Goal: Task Accomplishment & Management: Complete application form

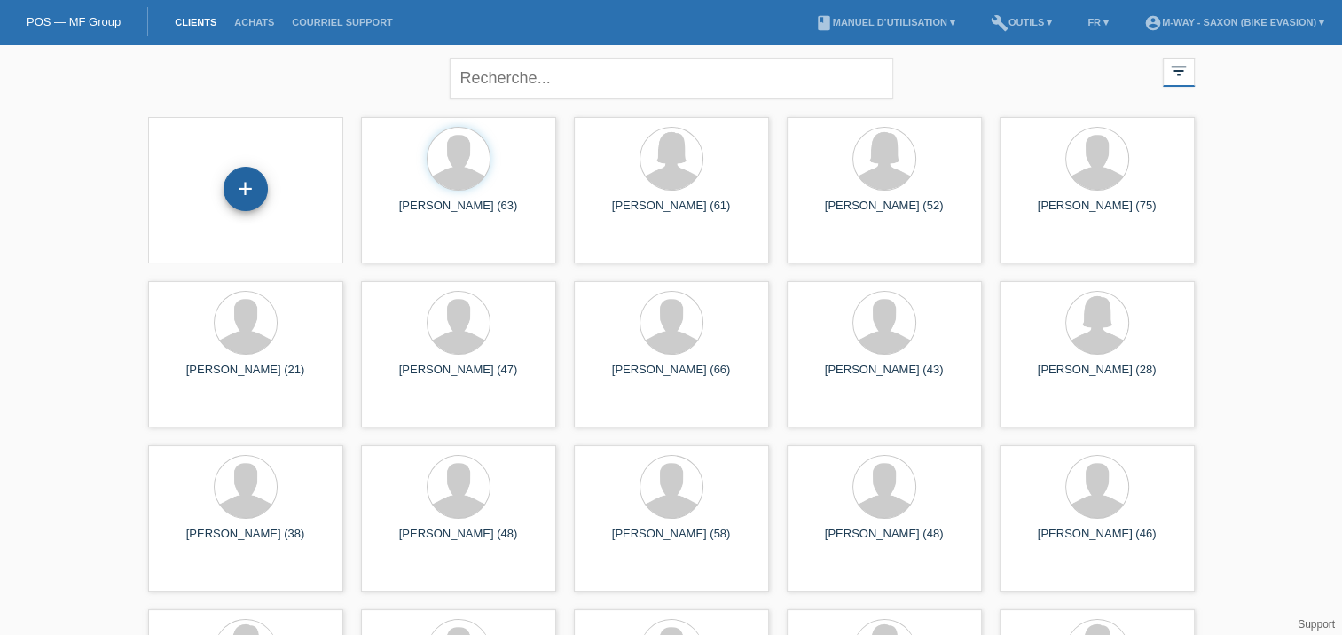
click at [234, 182] on div "+" at bounding box center [245, 189] width 43 height 30
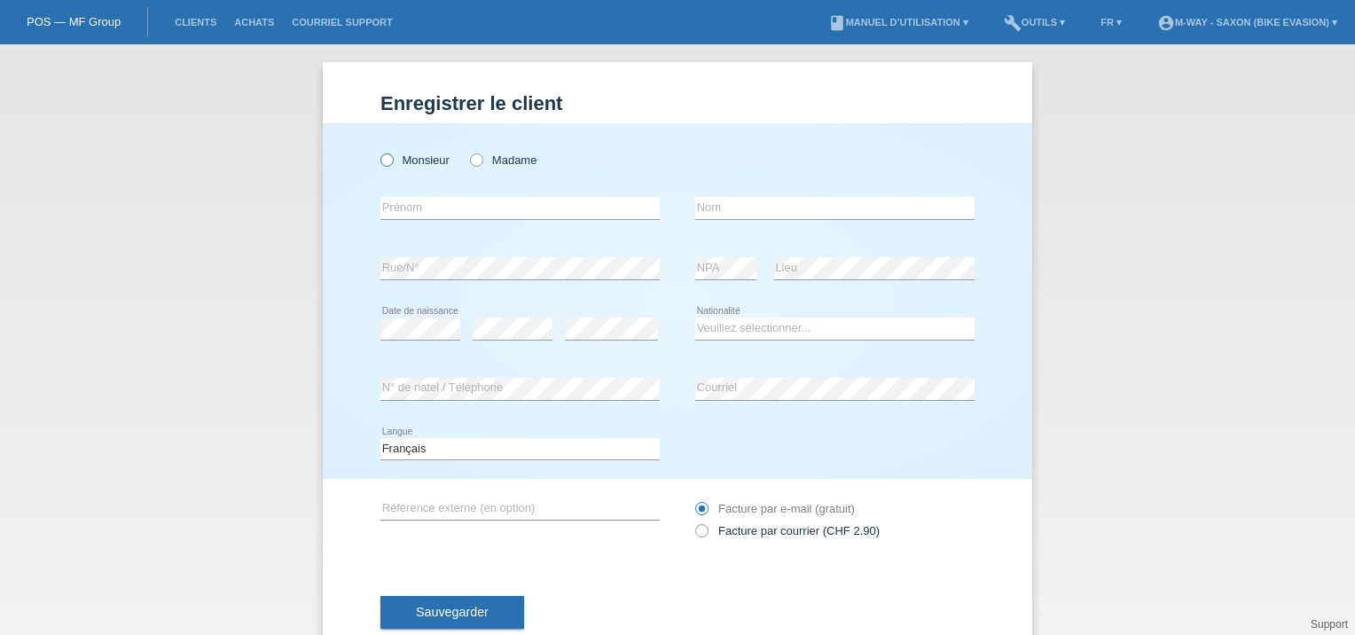
click at [378, 151] on icon at bounding box center [378, 151] width 0 height 0
click at [380, 161] on input "Monsieur" at bounding box center [386, 159] width 12 height 12
radio input "true"
click at [404, 203] on input "text" at bounding box center [519, 208] width 279 height 22
type input "[PERSON_NAME]"
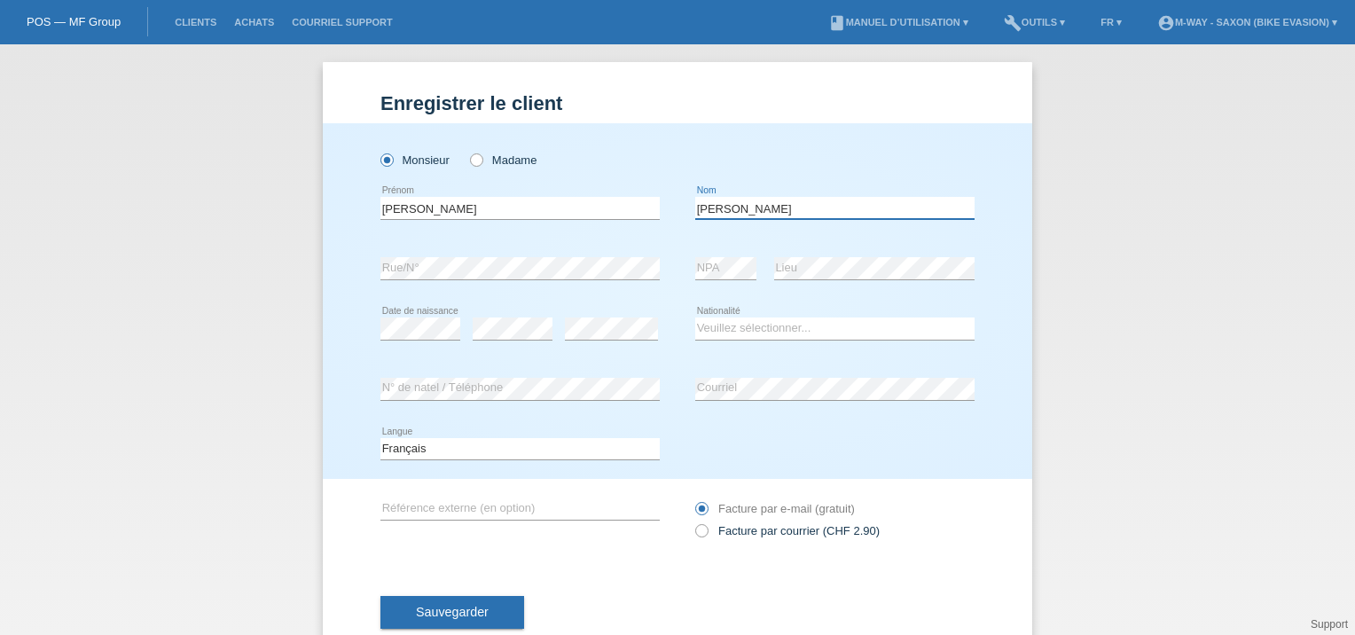
type input "[PERSON_NAME]"
click at [577, 281] on div "error Rue/N°" at bounding box center [519, 269] width 279 height 60
click at [673, 374] on div "error N° de natel / Téléphone error Courriel" at bounding box center [677, 389] width 594 height 60
click at [709, 329] on select "Veuillez sélectionner... Suisse Allemagne Autriche Liechtenstein ------------ A…" at bounding box center [834, 327] width 279 height 21
select select "FR"
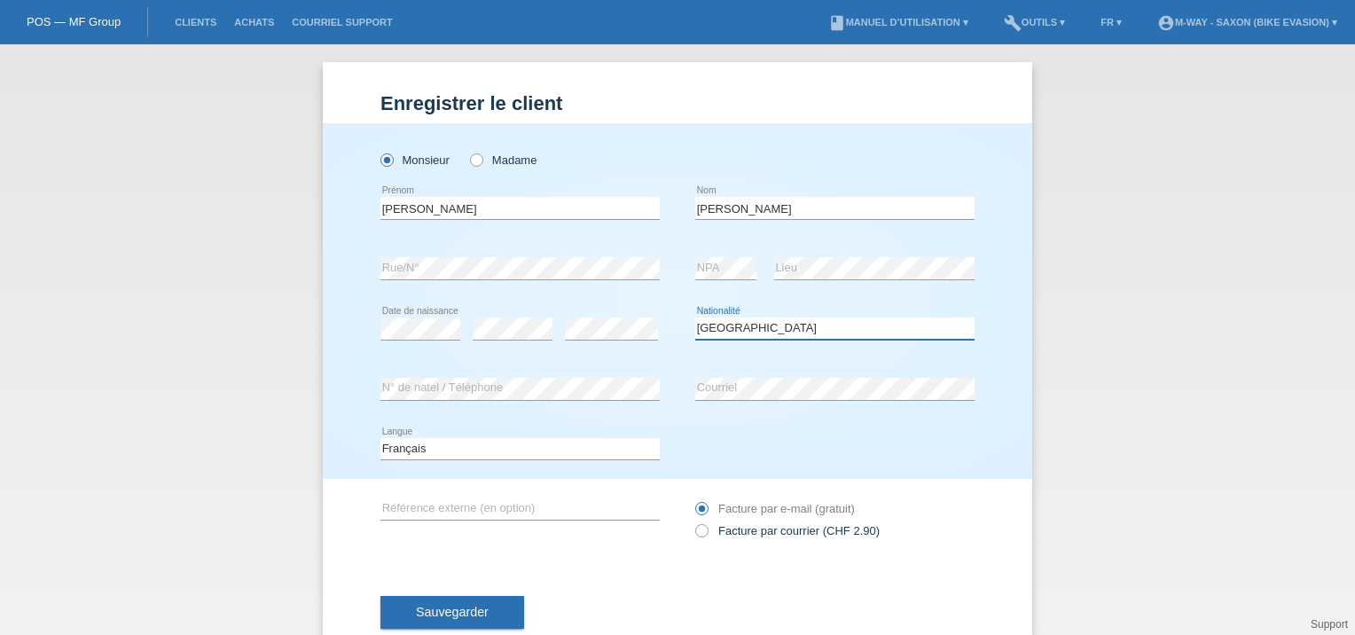
click at [695, 317] on select "Veuillez sélectionner... Suisse Allemagne Autriche Liechtenstein ------------ A…" at bounding box center [834, 327] width 279 height 21
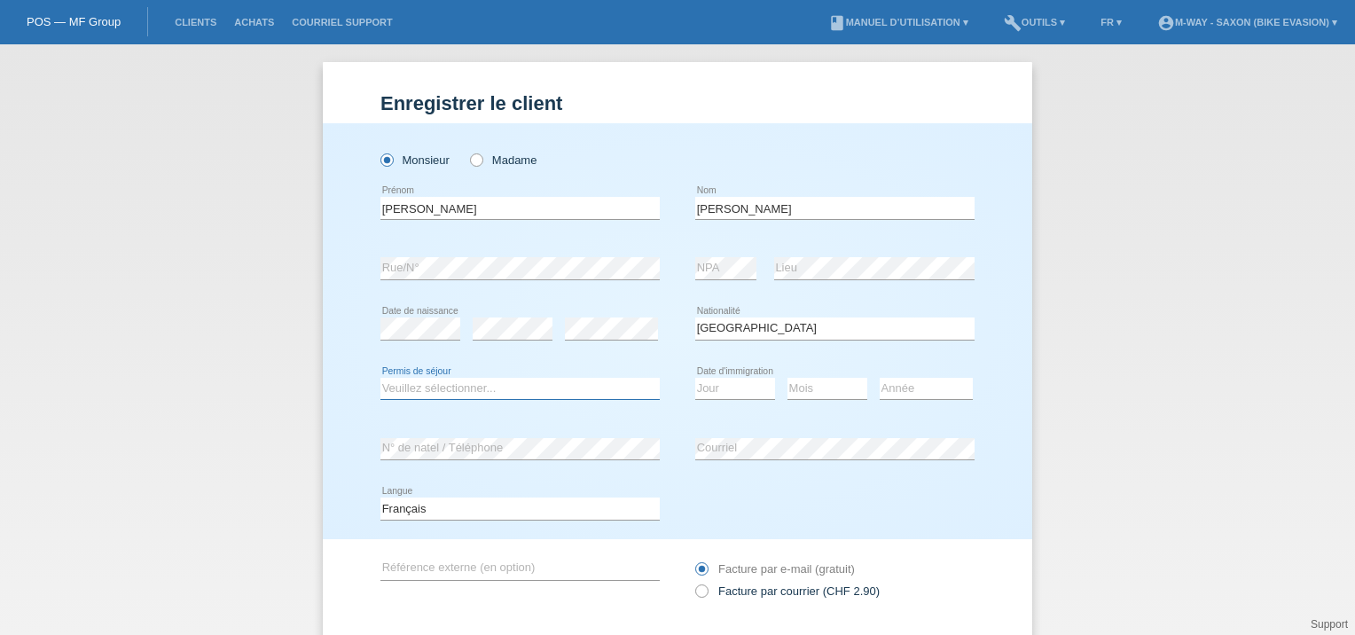
click at [393, 388] on select "Veuillez sélectionner... C B B - Statut de réfugié Autre" at bounding box center [519, 388] width 279 height 21
select select "C"
click at [380, 378] on select "Veuillez sélectionner... C B B - Statut de réfugié Autre" at bounding box center [519, 388] width 279 height 21
click at [712, 388] on select "Jour 01 02 03 04 05 06 07 08 09 10 11" at bounding box center [735, 388] width 80 height 21
select select "19"
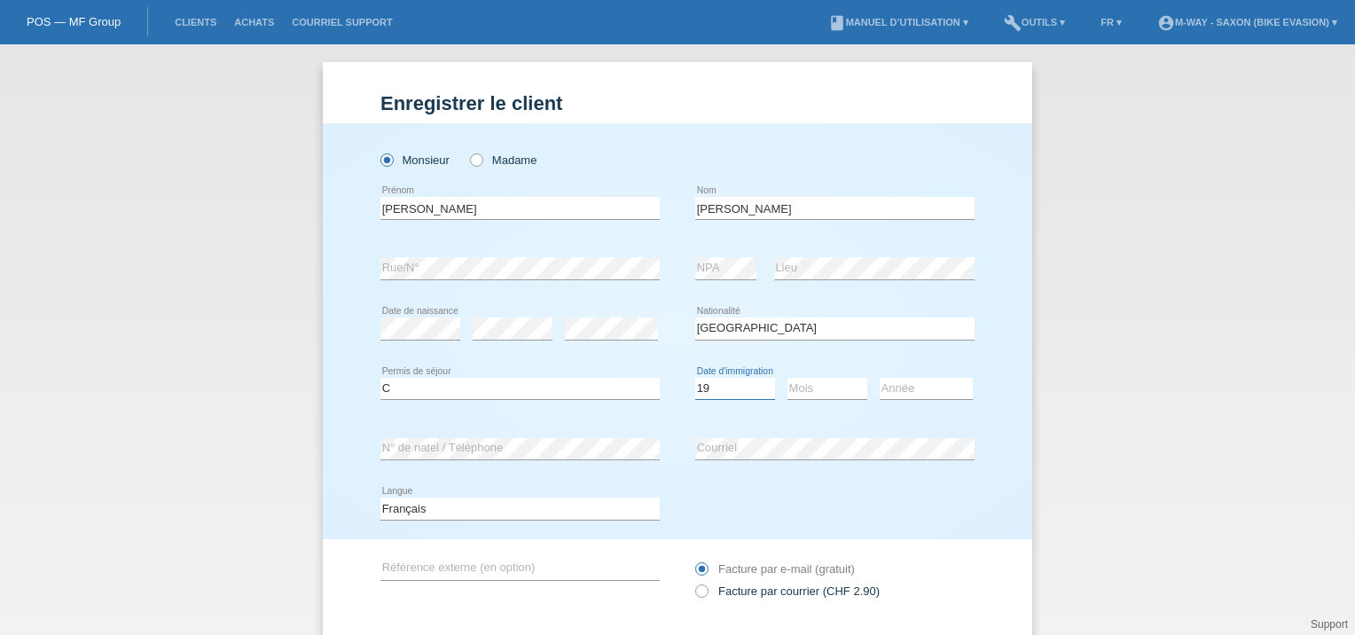
click at [695, 378] on select "Jour 01 02 03 04 05 06 07 08 09 10 11" at bounding box center [735, 388] width 80 height 21
select select "12"
select select "2012"
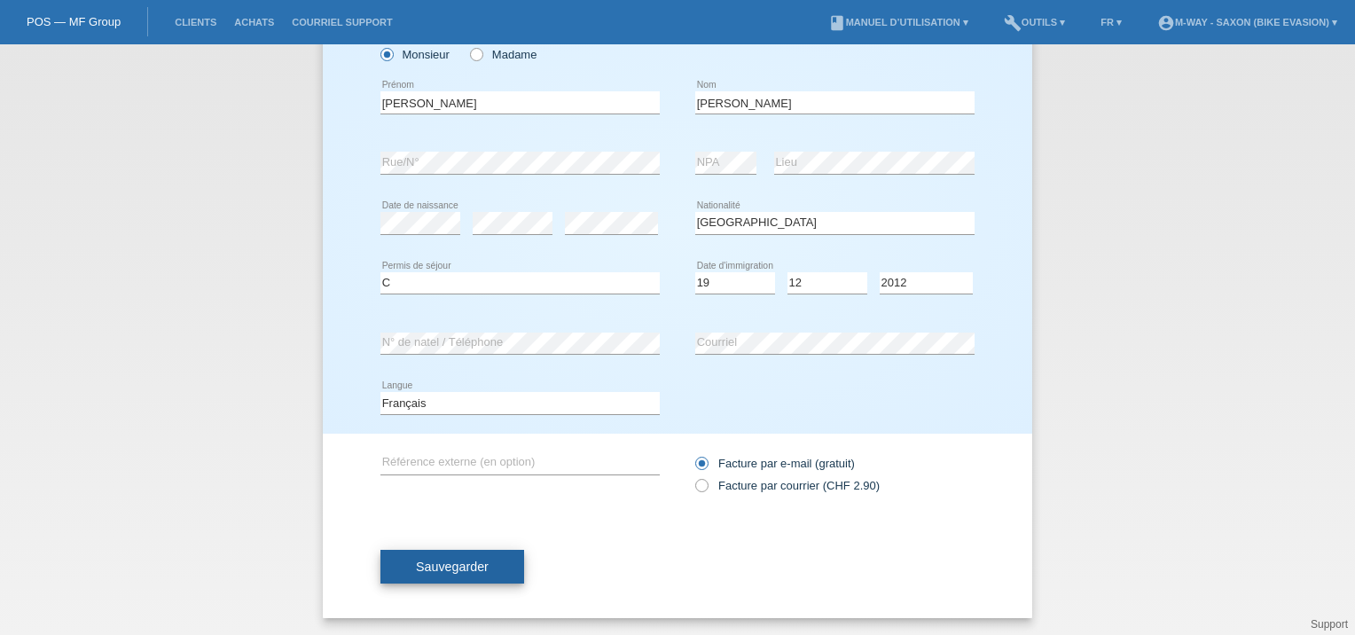
click at [496, 572] on button "Sauvegarder" at bounding box center [452, 567] width 144 height 34
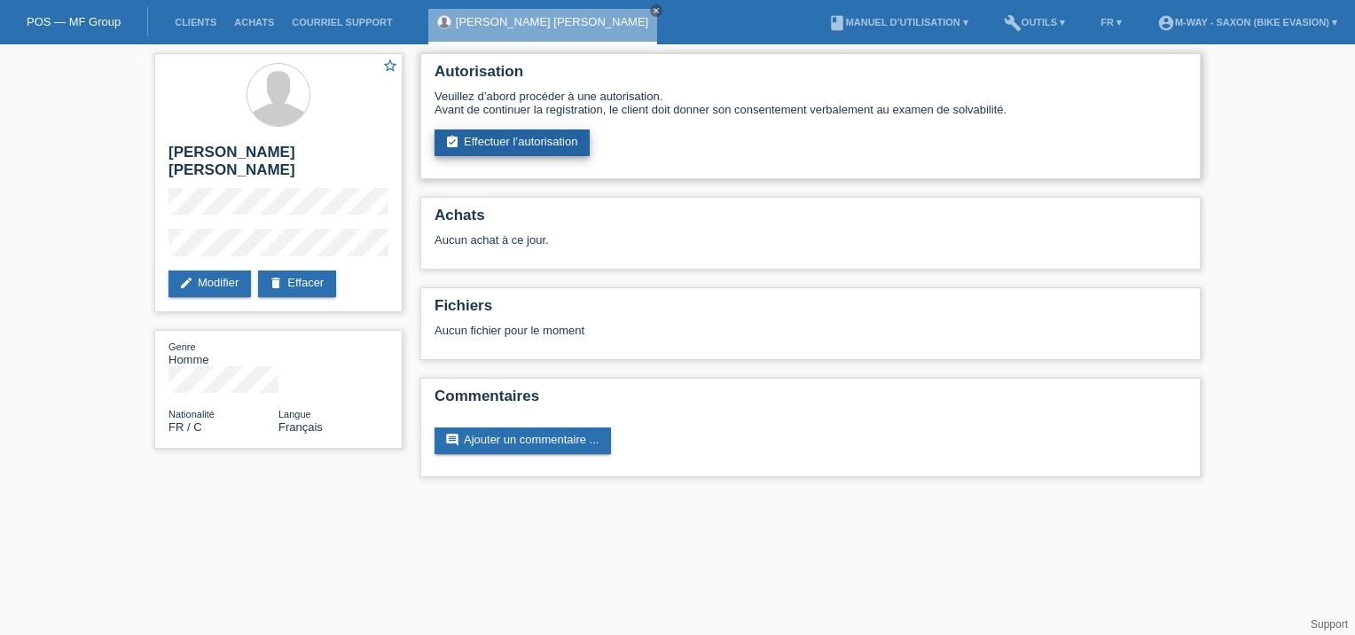
click at [546, 138] on link "assignment_turned_in Effectuer l’autorisation" at bounding box center [512, 142] width 155 height 27
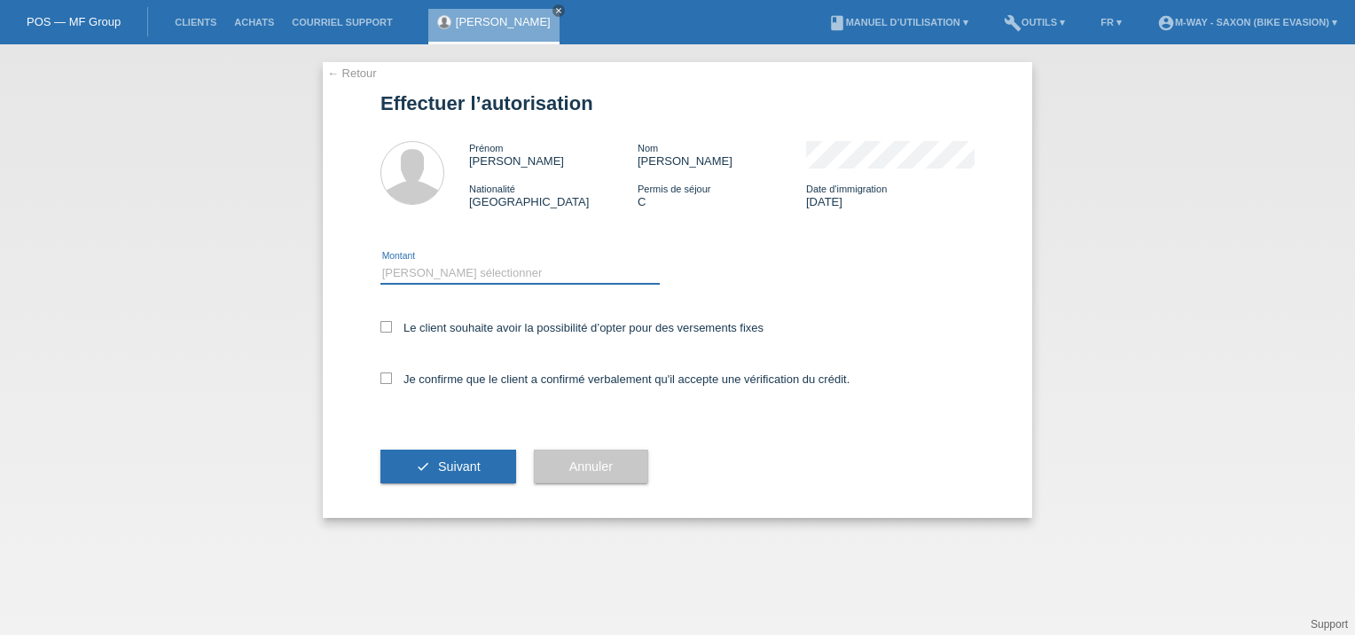
click at [427, 277] on select "Veuillez sélectionner CHF 1.00 - CHF 499.00 CHF 500.00 - CHF 1'999.00 CHF 2'000…" at bounding box center [519, 272] width 279 height 21
select select "3"
click at [380, 262] on select "Veuillez sélectionner CHF 1.00 - CHF 499.00 CHF 500.00 - CHF 1'999.00 CHF 2'000…" at bounding box center [519, 272] width 279 height 21
click at [392, 383] on label "Je confirme que le client a confirmé verbalement qu'il accepte une vérification…" at bounding box center [614, 378] width 469 height 13
click at [392, 383] on input "Je confirme que le client a confirmé verbalement qu'il accepte une vérification…" at bounding box center [386, 378] width 12 height 12
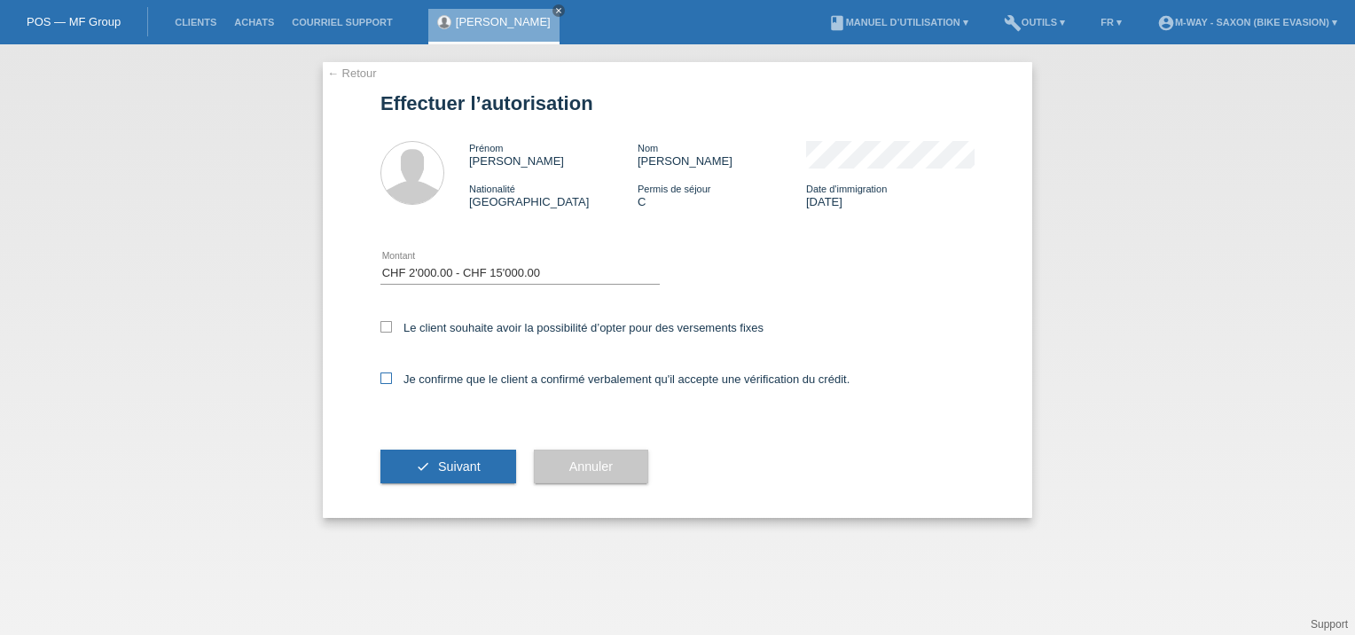
checkbox input "true"
click at [385, 325] on icon at bounding box center [386, 327] width 12 height 12
click at [385, 325] on input "Le client souhaite avoir la possibilité d’opter pour des versements fixes" at bounding box center [386, 327] width 12 height 12
checkbox input "true"
click at [461, 458] on button "check Suivant" at bounding box center [448, 467] width 136 height 34
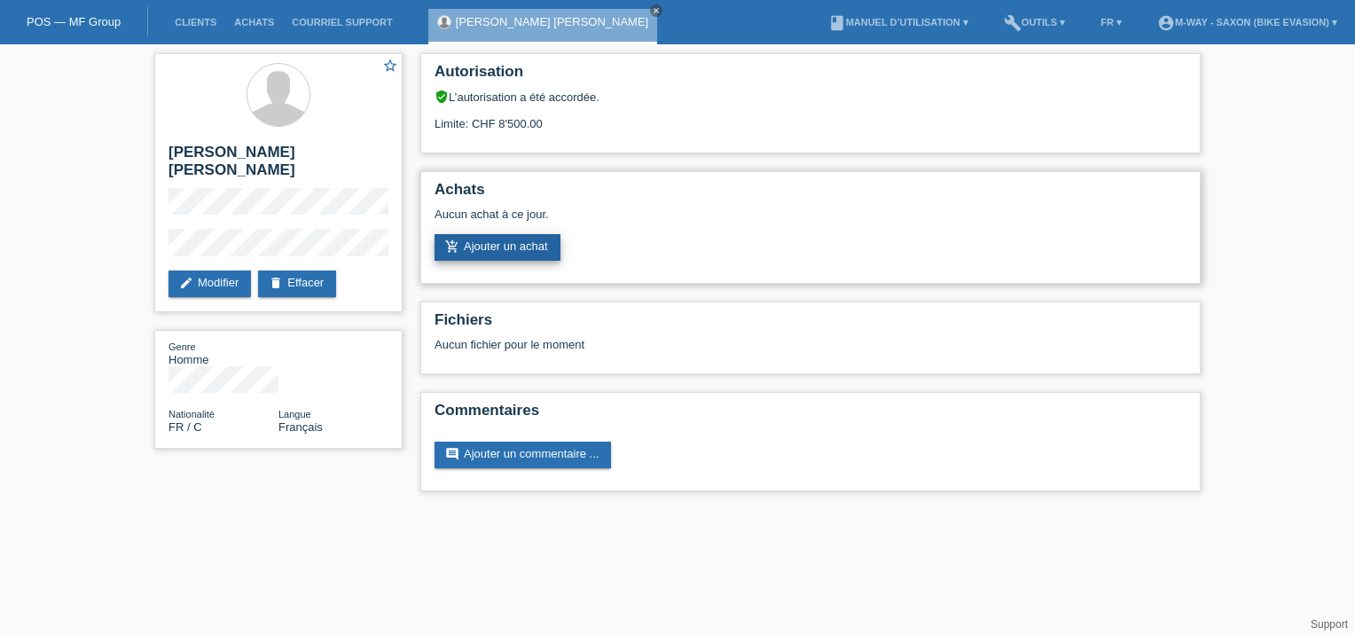
click at [486, 247] on link "add_shopping_cart Ajouter un achat" at bounding box center [498, 247] width 126 height 27
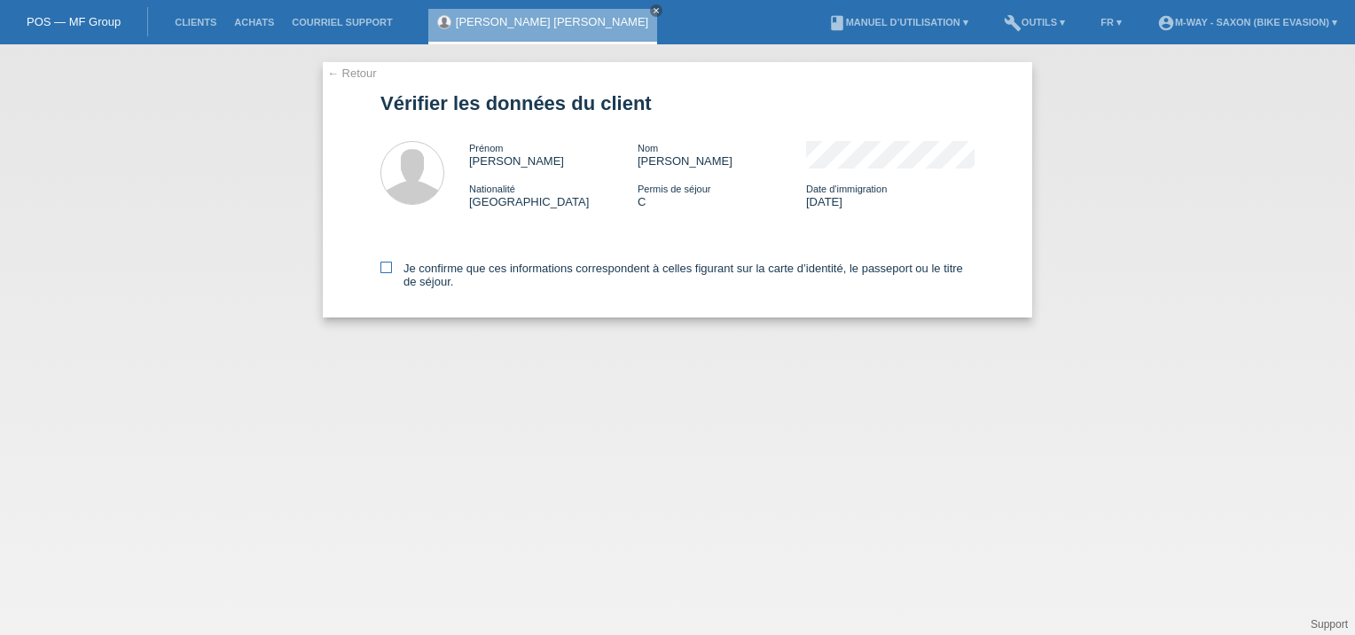
click at [384, 268] on icon at bounding box center [386, 268] width 12 height 12
click at [384, 268] on input "Je confirme que ces informations correspondent à celles figurant sur la carte d…" at bounding box center [386, 268] width 12 height 12
checkbox input "true"
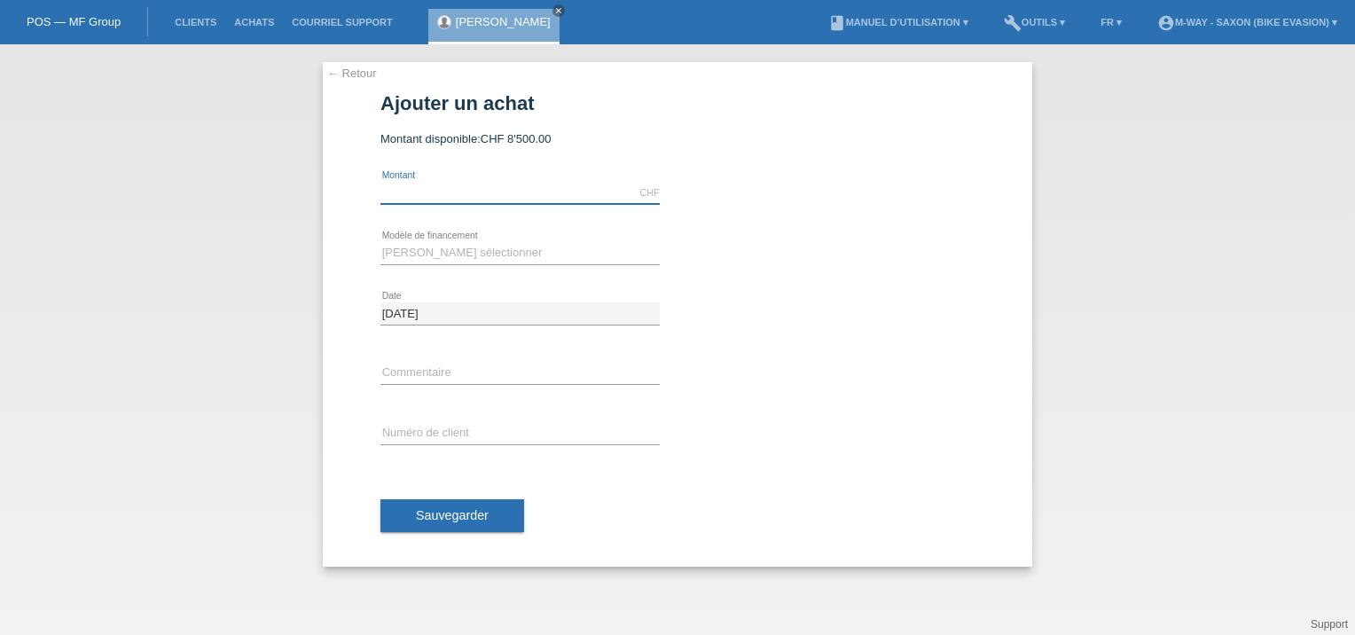
click at [423, 200] on input "text" at bounding box center [519, 193] width 279 height 22
type input "3359.20"
click at [443, 246] on select "Veuillez sélectionner Taux fixes Achat sur facture avec paiement partiel" at bounding box center [519, 252] width 279 height 21
select select "77"
click at [380, 242] on select "Veuillez sélectionner Taux fixes Achat sur facture avec paiement partiel" at bounding box center [519, 252] width 279 height 21
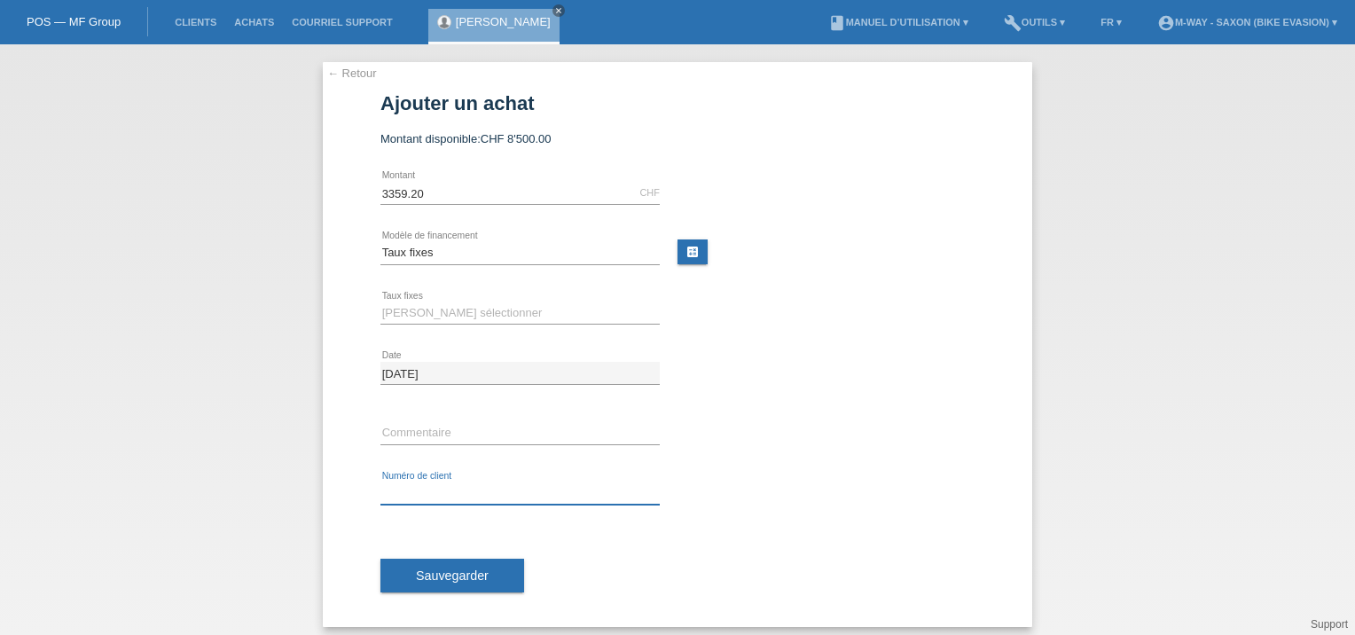
click at [419, 488] on input "text" at bounding box center [519, 493] width 279 height 22
type input "k405256"
click at [397, 312] on select "Veuillez sélectionner 4 versements 5 versements 6 versements 7 versements 8 ver…" at bounding box center [519, 312] width 279 height 21
select select "202"
click at [380, 302] on select "Veuillez sélectionner 4 versements 5 versements 6 versements 7 versements 8 ver…" at bounding box center [519, 312] width 279 height 21
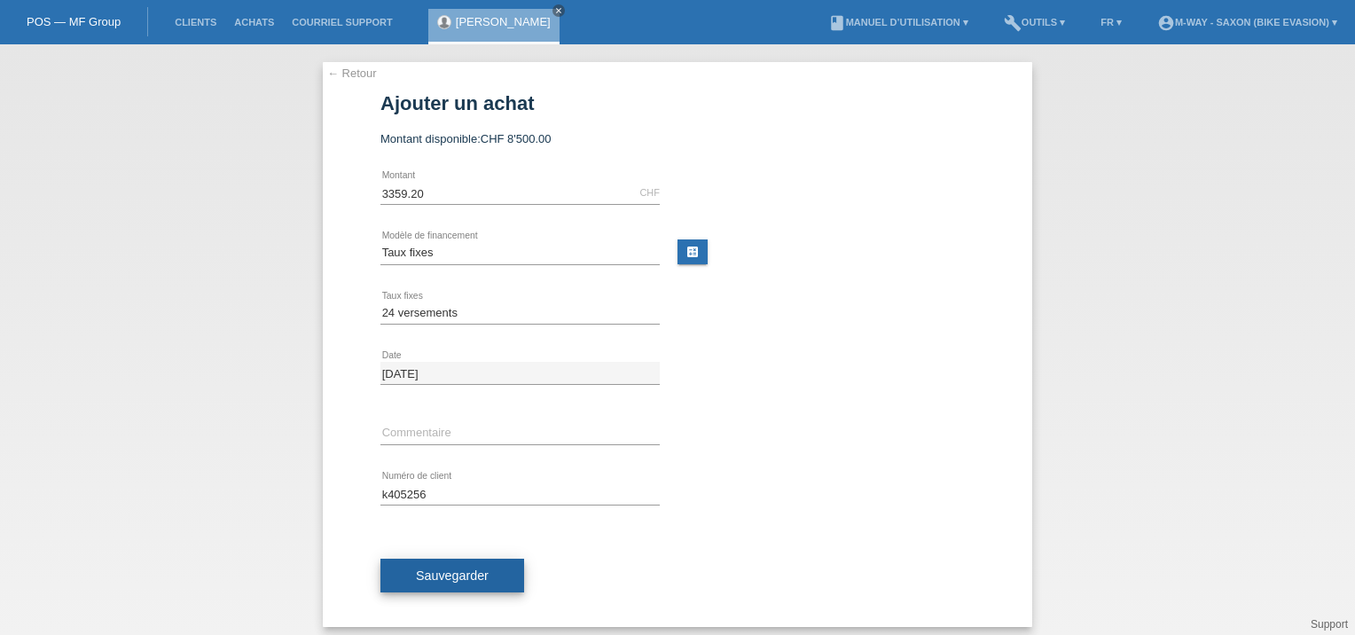
click at [435, 568] on span "Sauvegarder" at bounding box center [452, 575] width 73 height 14
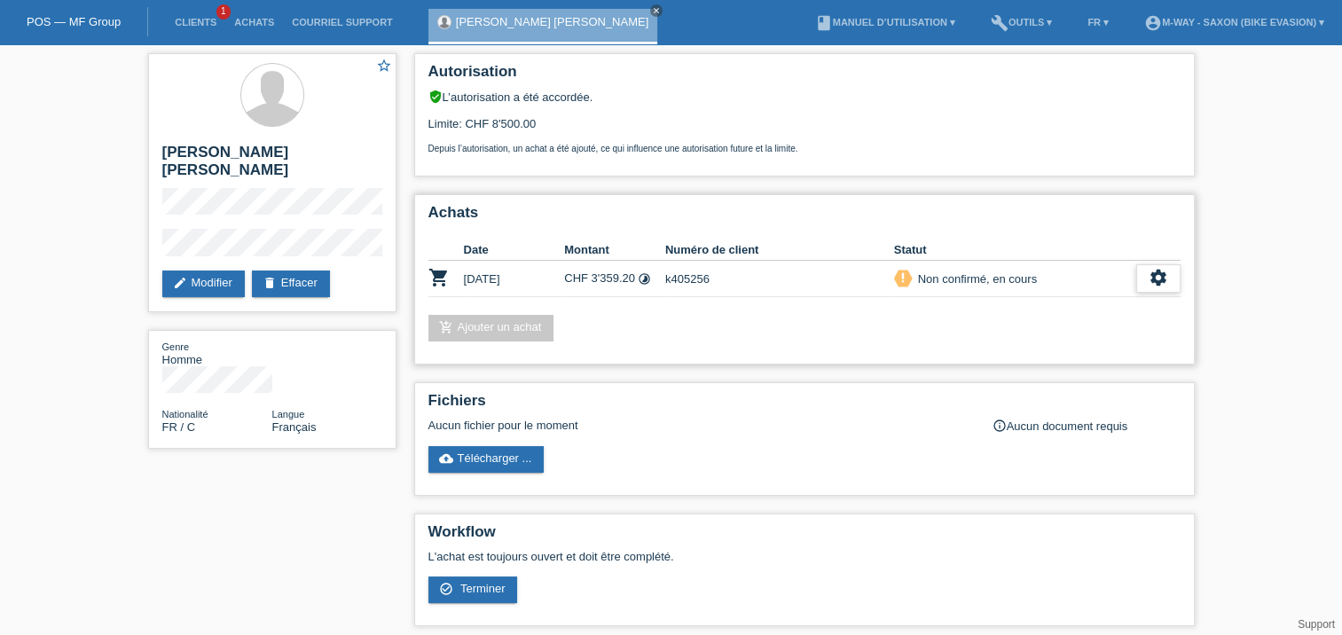
click at [1160, 273] on icon "settings" at bounding box center [1158, 278] width 20 height 20
click at [1059, 336] on span "Télécharger CGV" at bounding box center [1056, 332] width 95 height 21
click at [1148, 288] on div "settings" at bounding box center [1158, 278] width 44 height 28
click at [1038, 357] on span "Terminer" at bounding box center [1034, 359] width 51 height 21
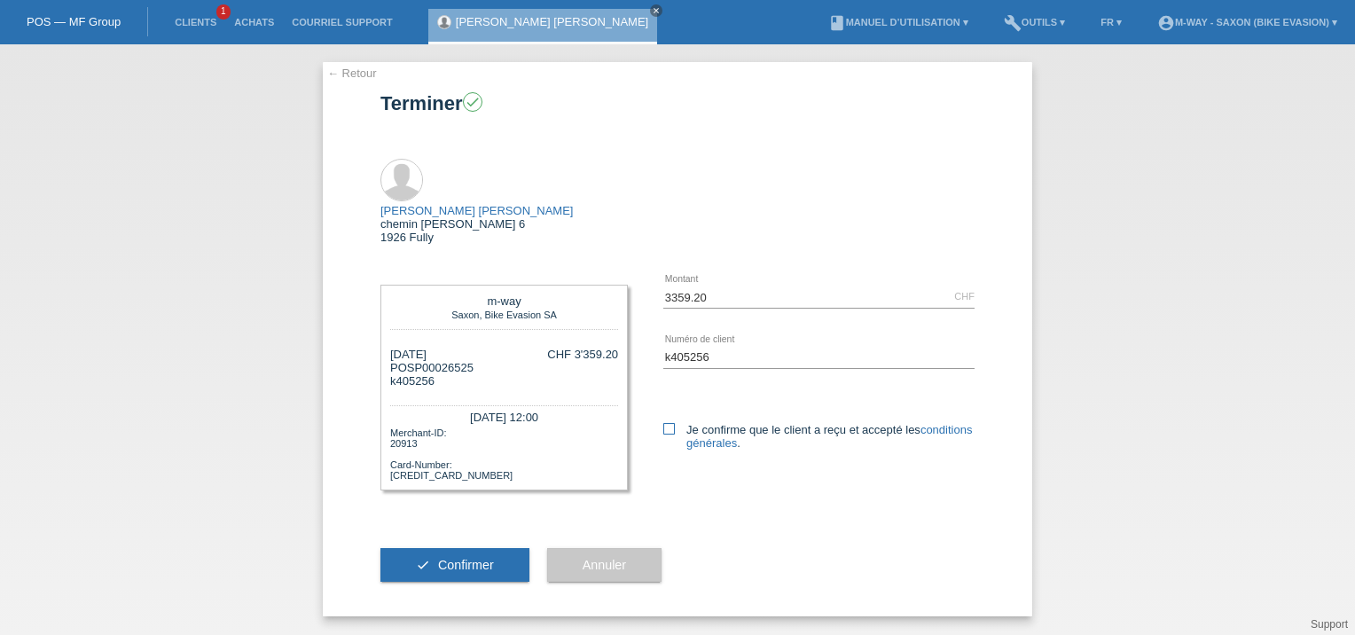
click at [666, 423] on icon at bounding box center [669, 429] width 12 height 12
click at [666, 423] on input "Je confirme que le client a reçu et accepté les conditions générales ." at bounding box center [669, 429] width 12 height 12
checkbox input "true"
click at [429, 548] on button "check Confirmer" at bounding box center [454, 565] width 149 height 34
